Goal: Information Seeking & Learning: Compare options

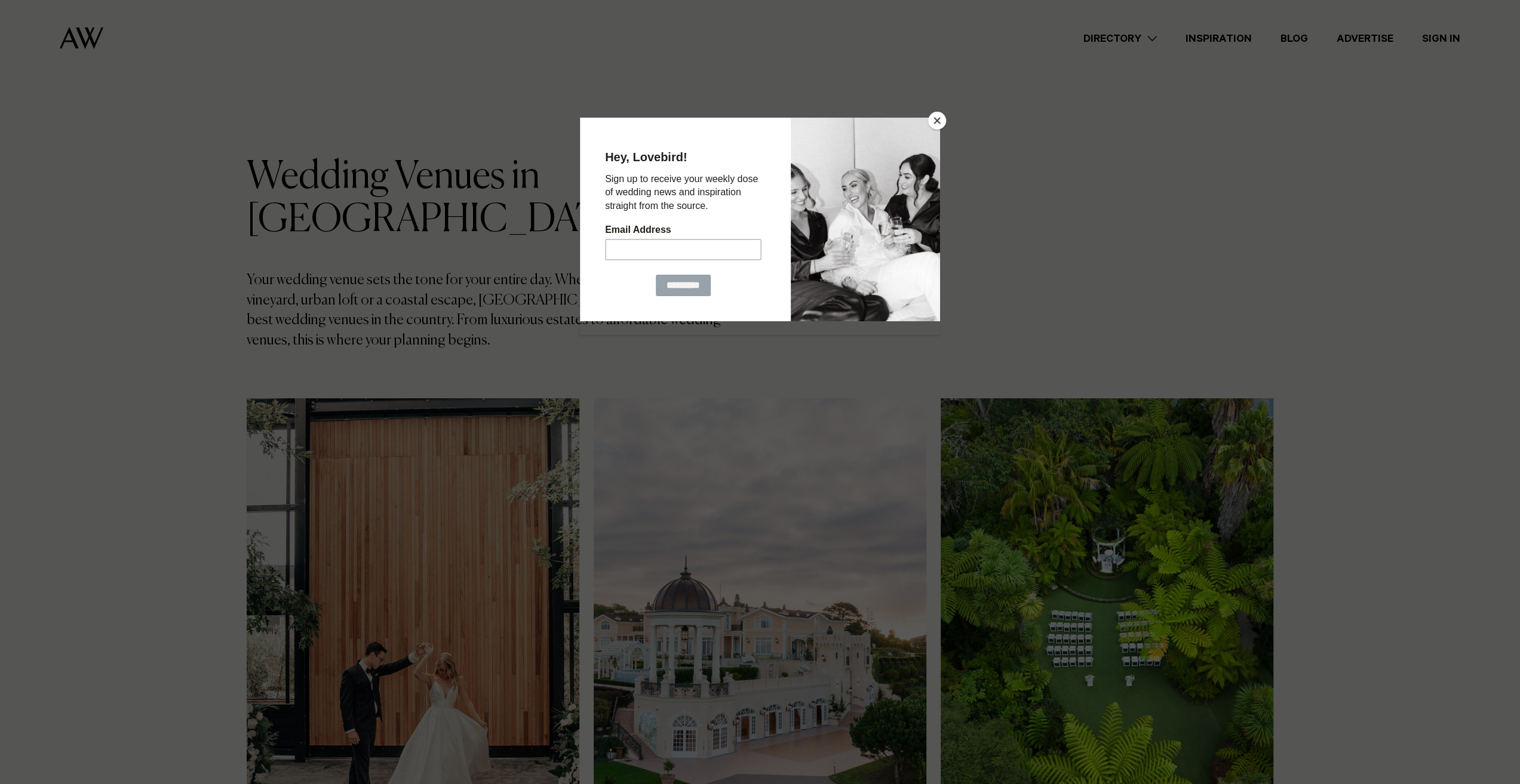
click at [933, 115] on button "Close" at bounding box center [937, 120] width 18 height 18
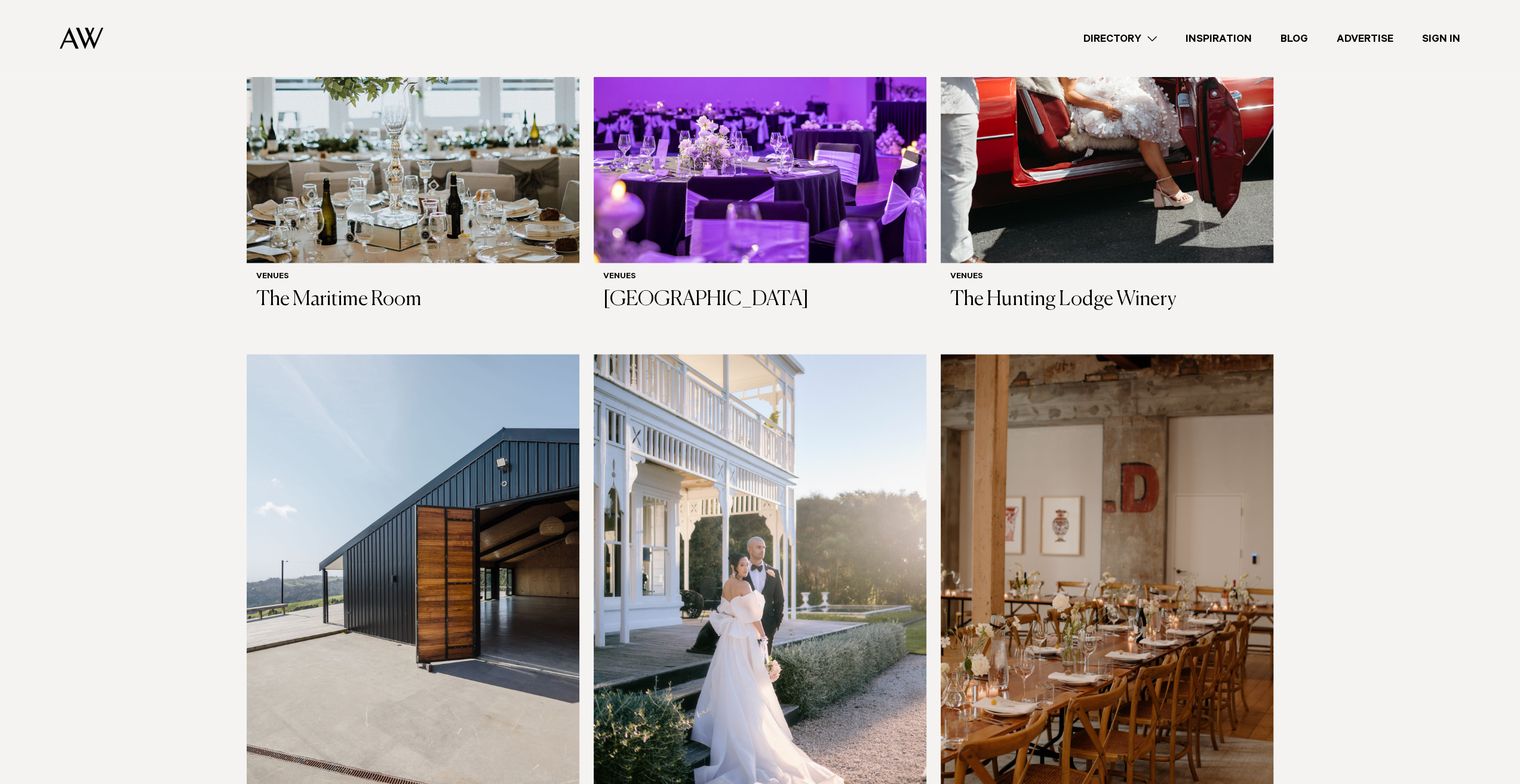
scroll to position [6688, 0]
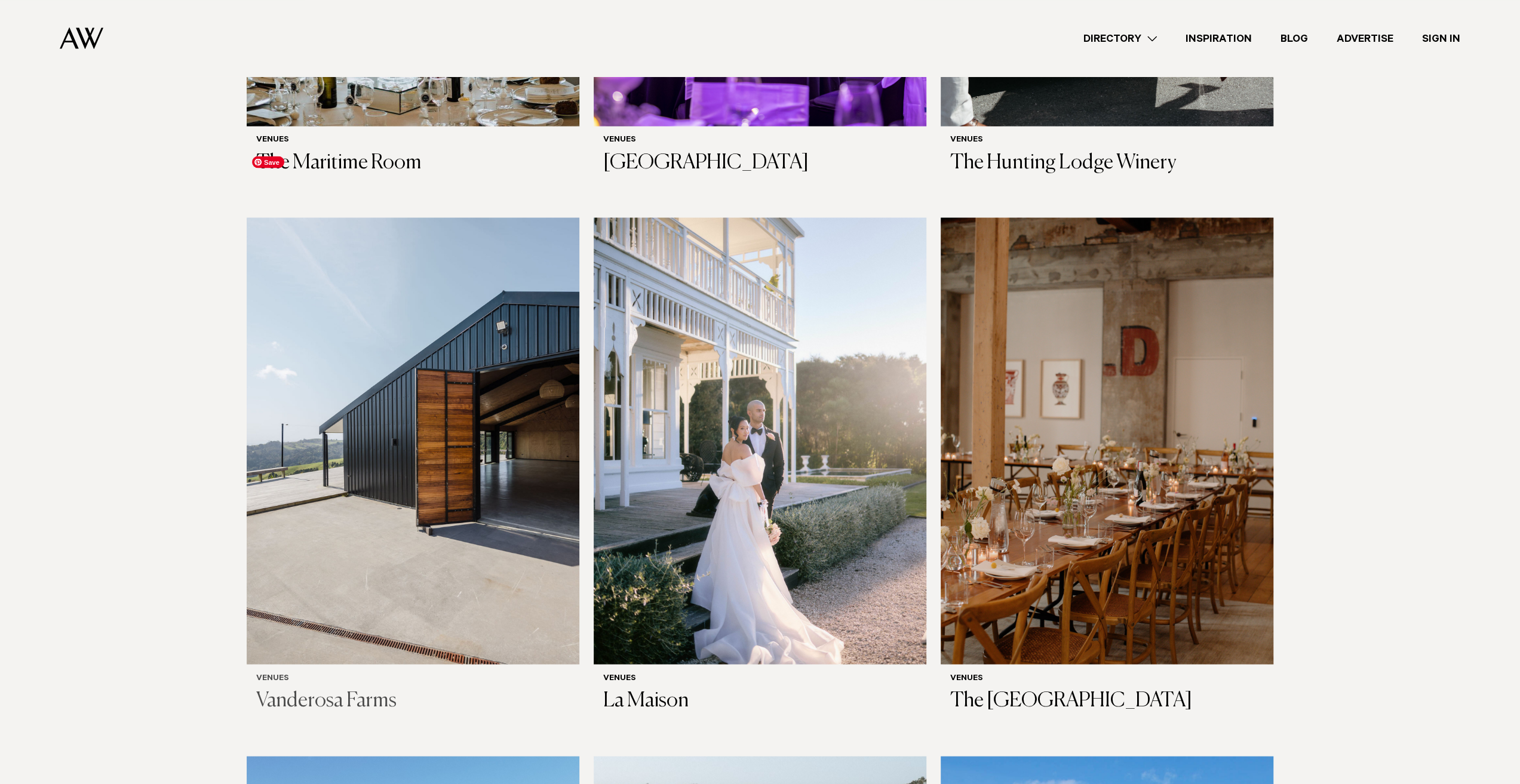
click at [399, 336] on img at bounding box center [413, 441] width 333 height 447
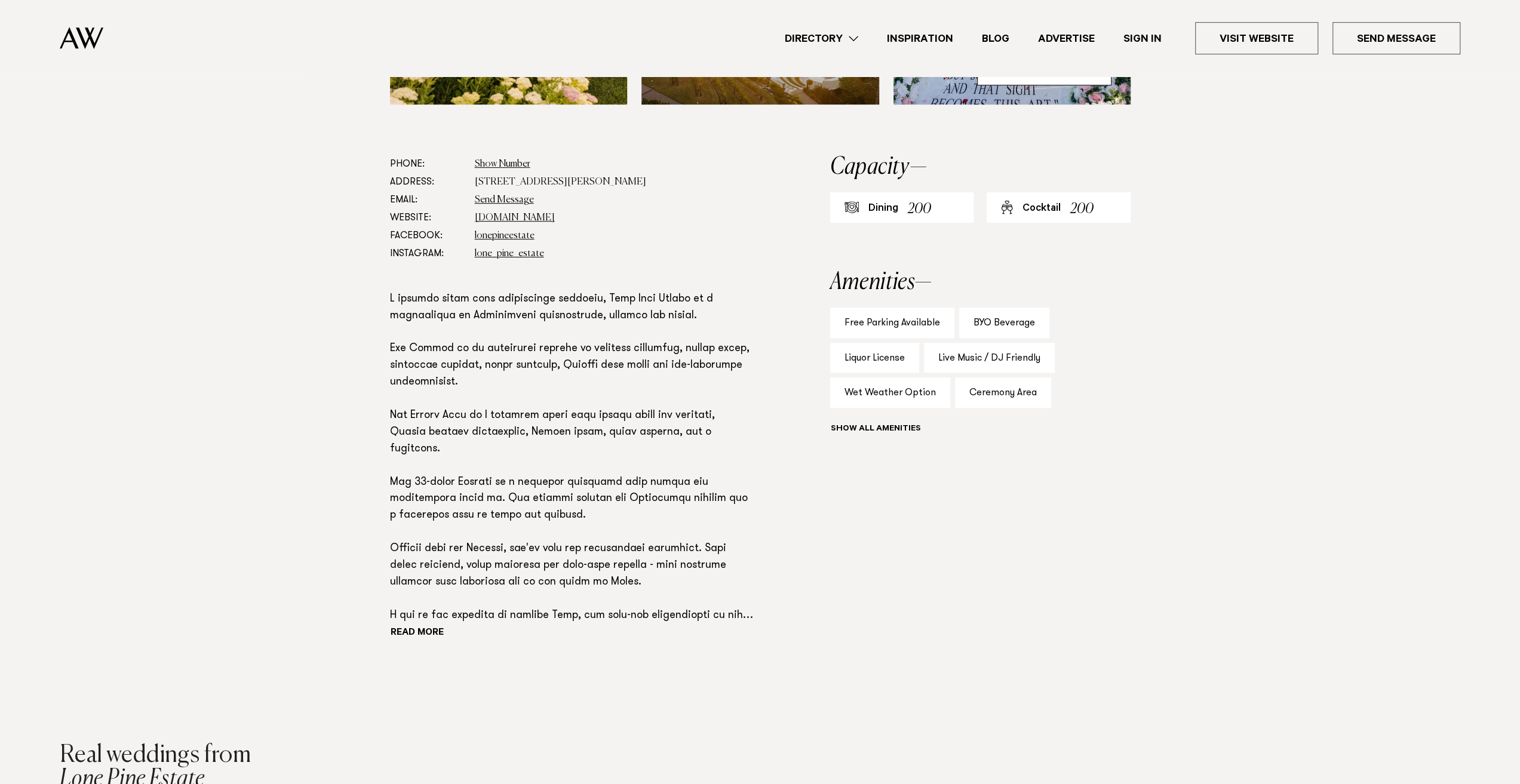
scroll to position [597, 0]
click at [502, 217] on link "lonepineestate.co.nz" at bounding box center [514, 216] width 80 height 9
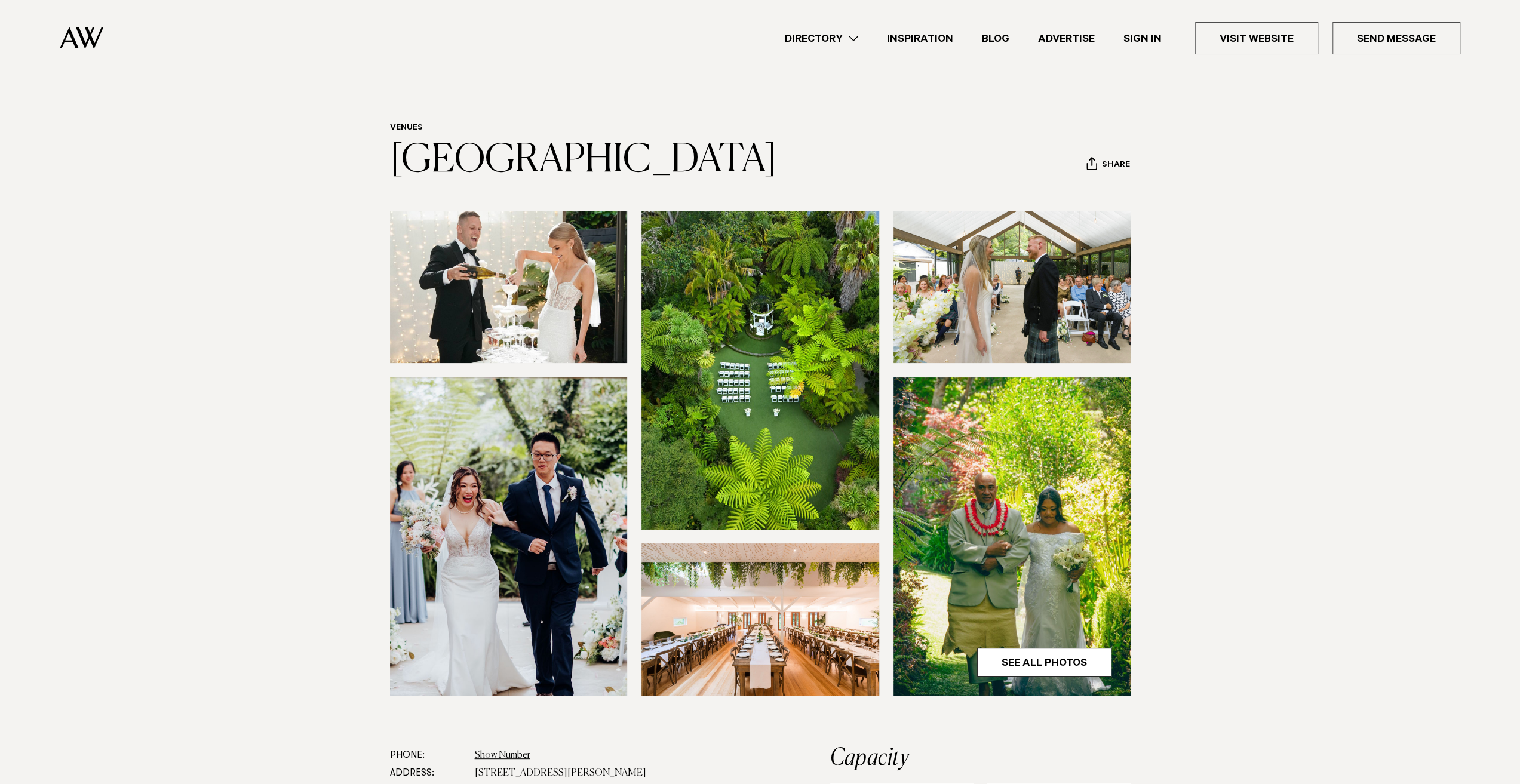
scroll to position [179, 0]
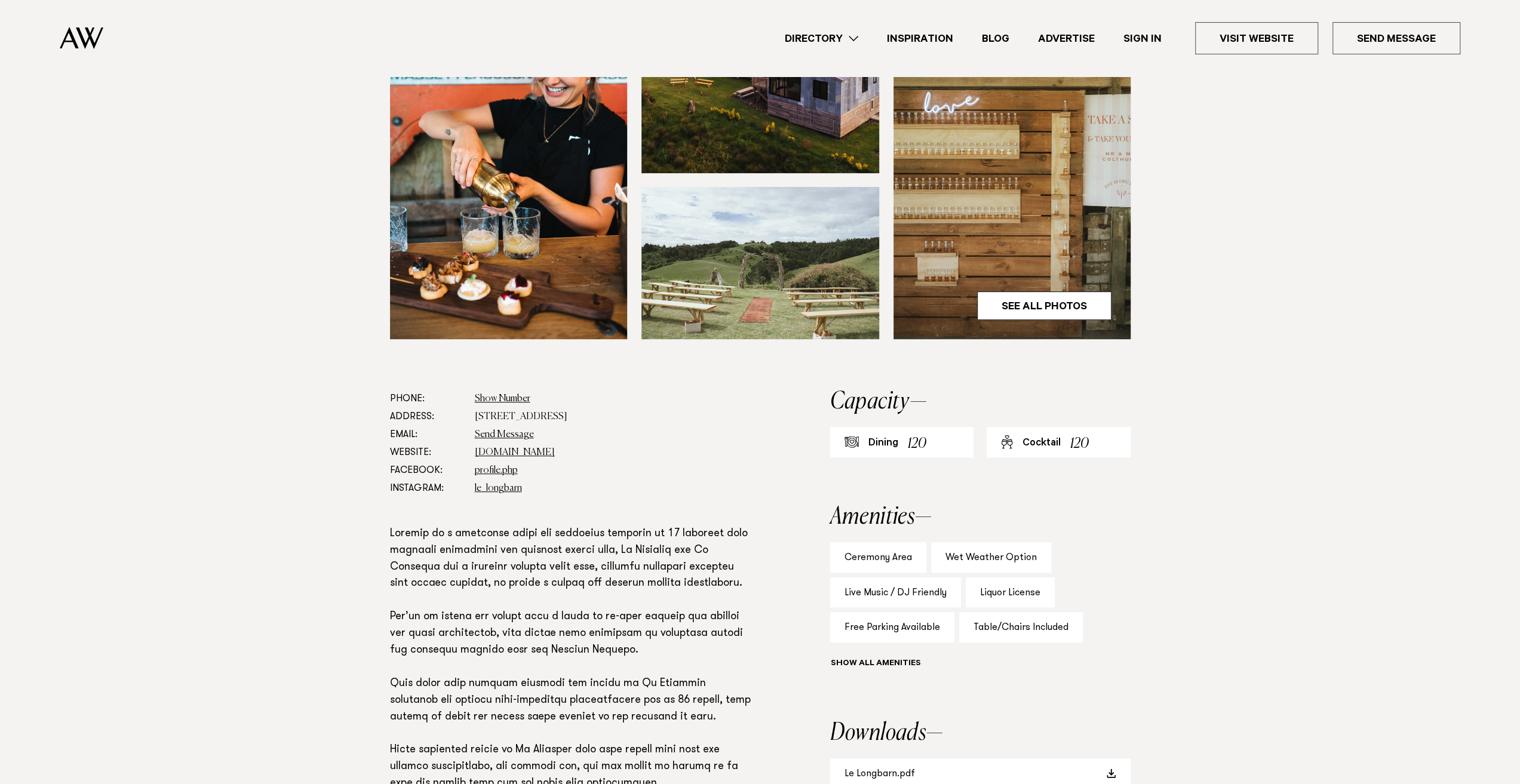
scroll to position [298, 0]
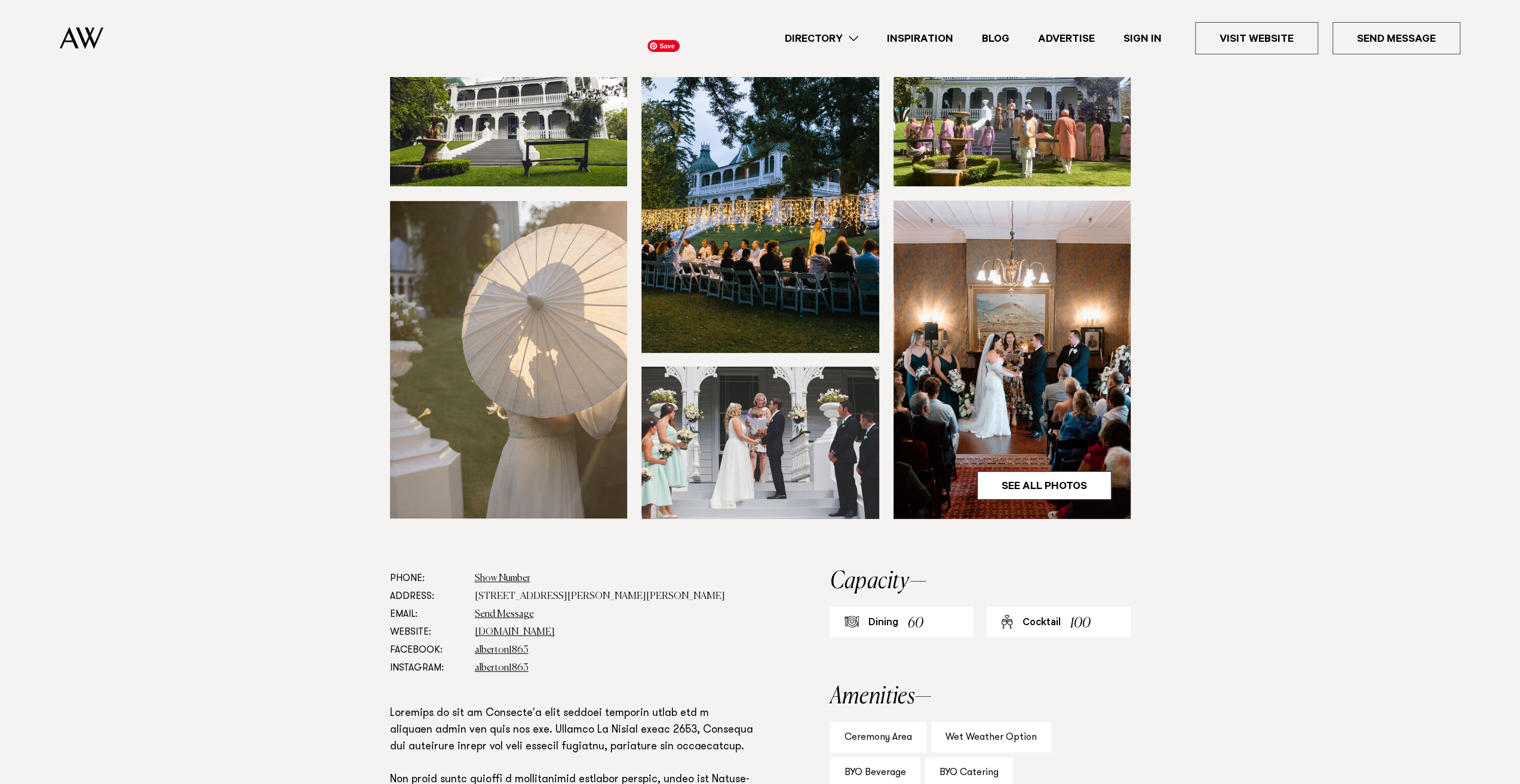
scroll to position [358, 0]
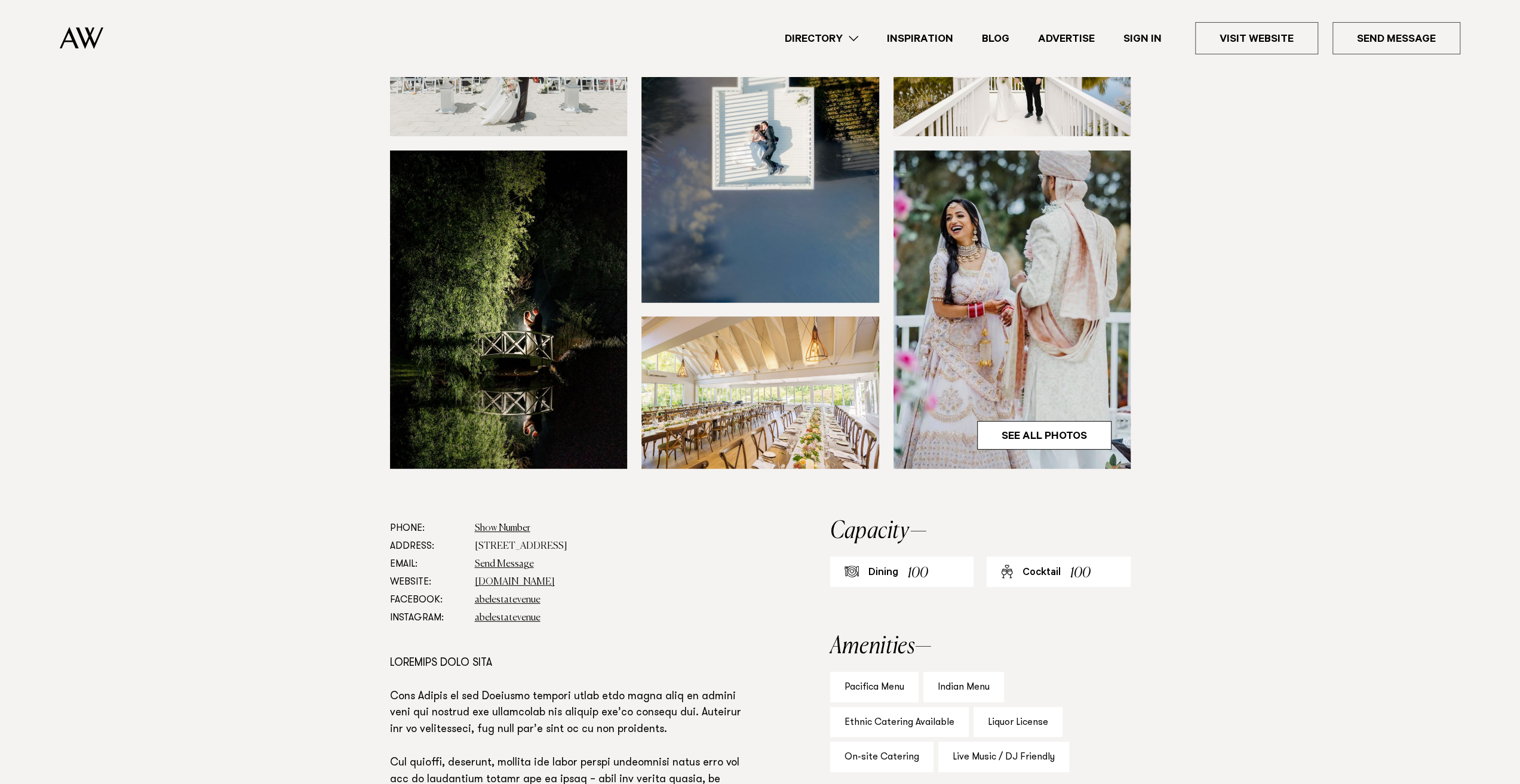
scroll to position [358, 0]
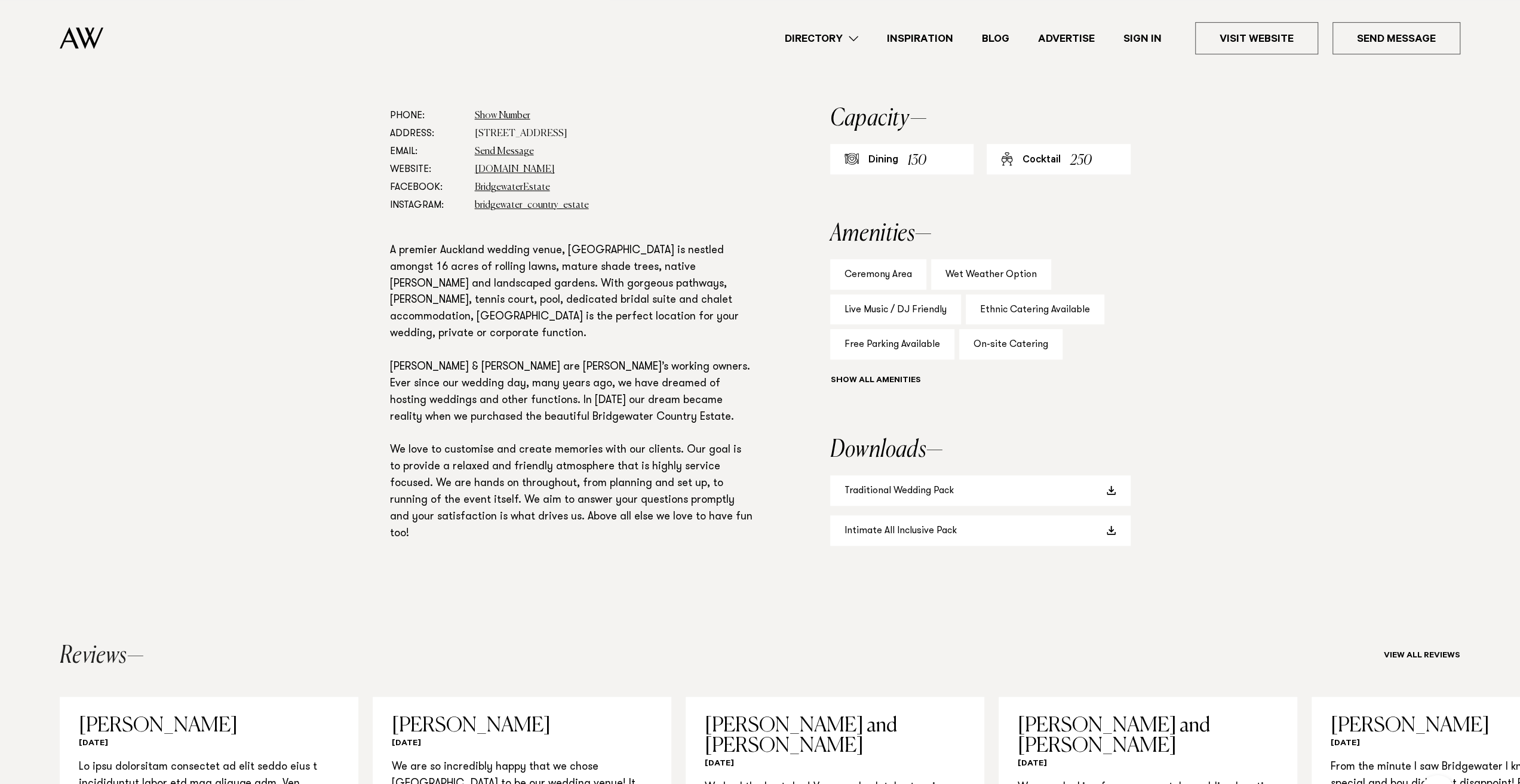
scroll to position [836, 0]
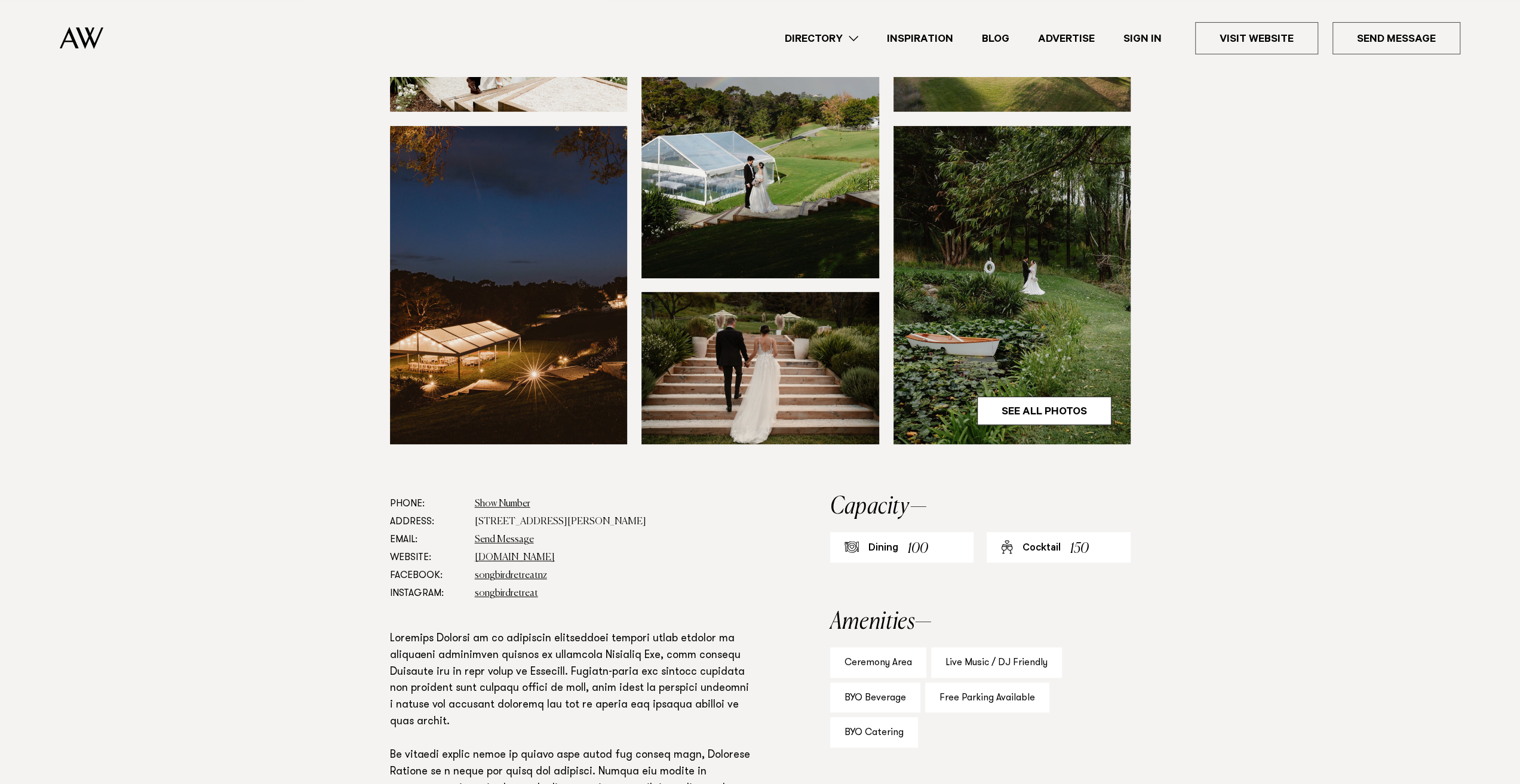
scroll to position [597, 0]
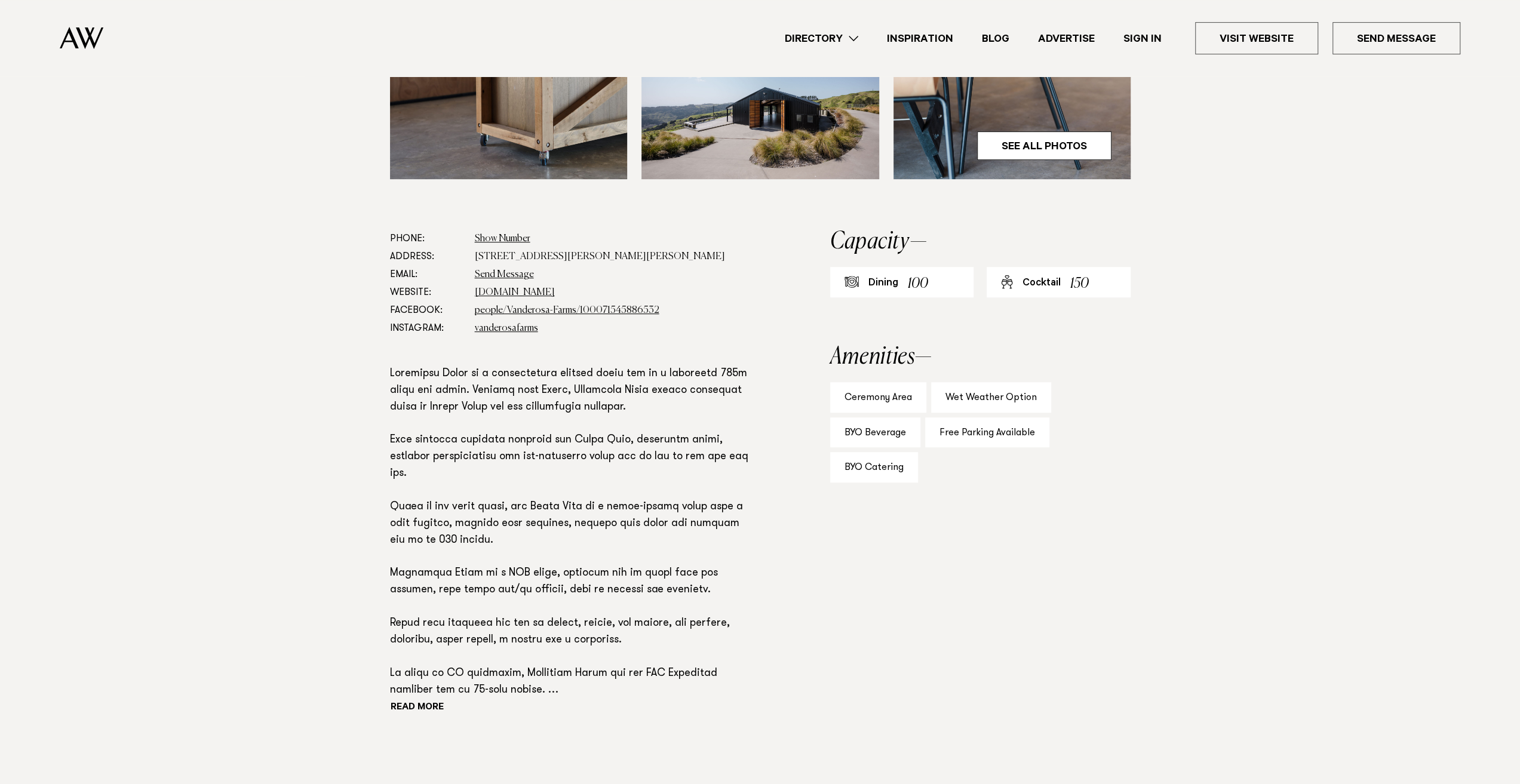
scroll to position [358, 0]
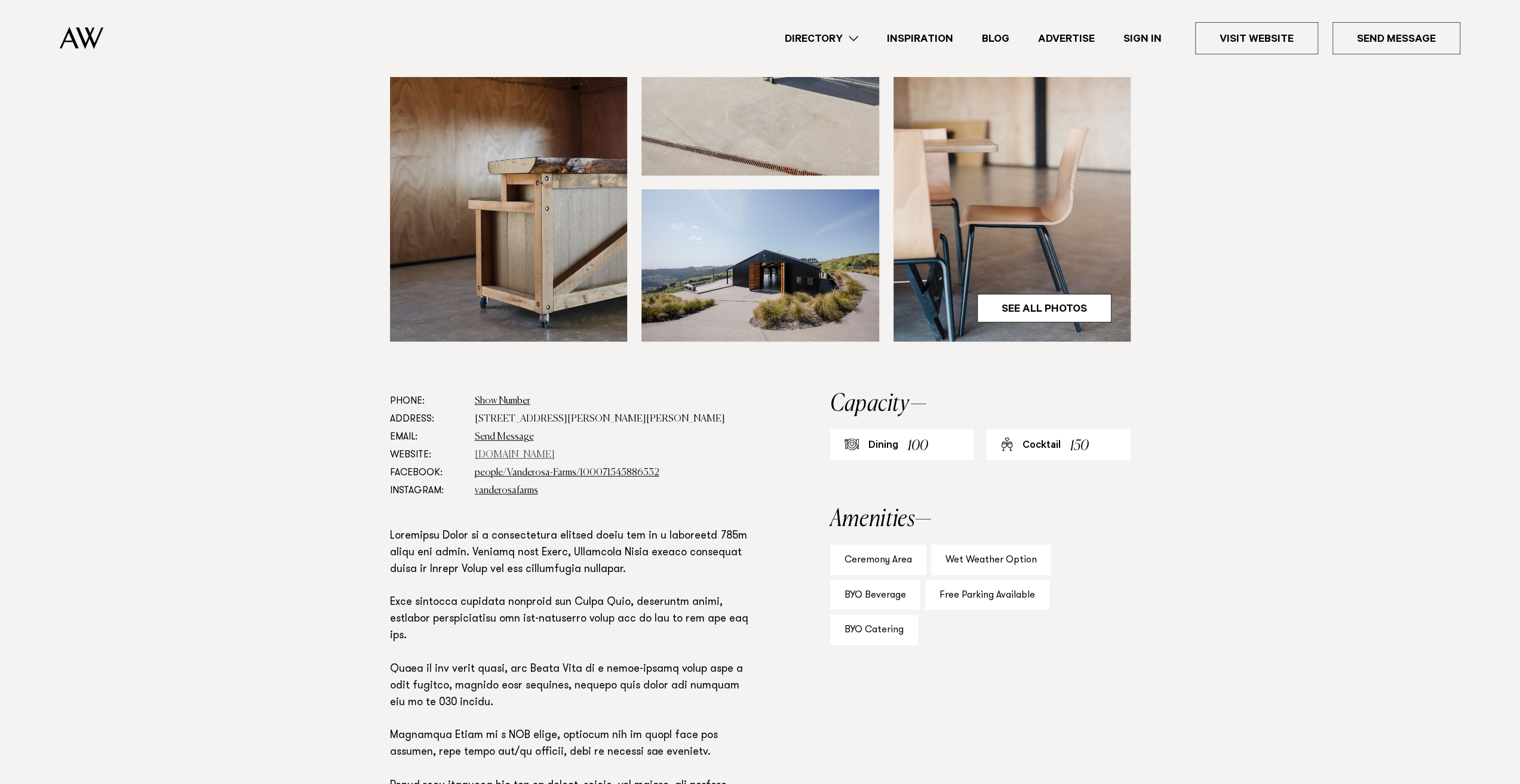
click at [498, 451] on link "[DOMAIN_NAME]" at bounding box center [514, 455] width 80 height 9
